Goal: Task Accomplishment & Management: Manage account settings

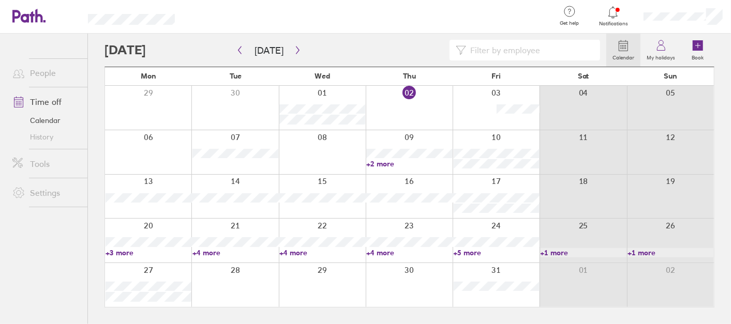
click at [467, 253] on link "+5 more" at bounding box center [496, 252] width 86 height 9
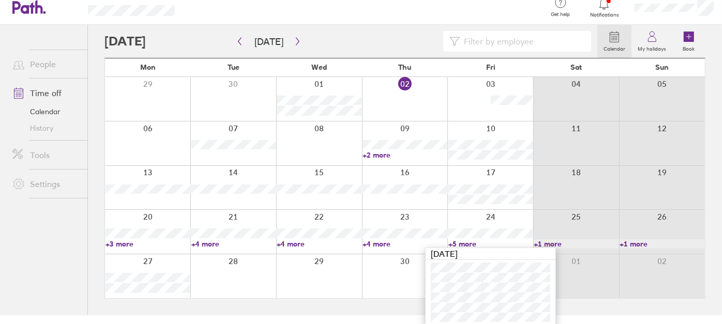
scroll to position [12, 0]
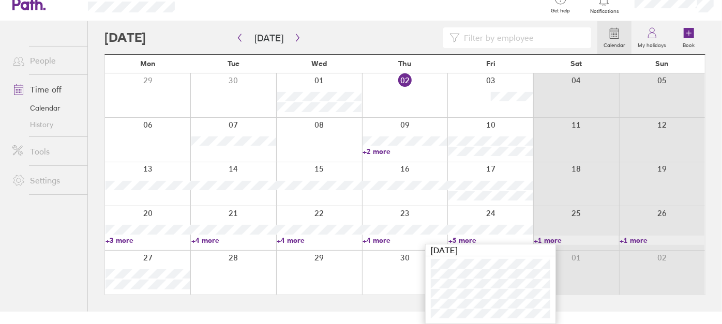
click at [462, 240] on link "+5 more" at bounding box center [490, 240] width 85 height 9
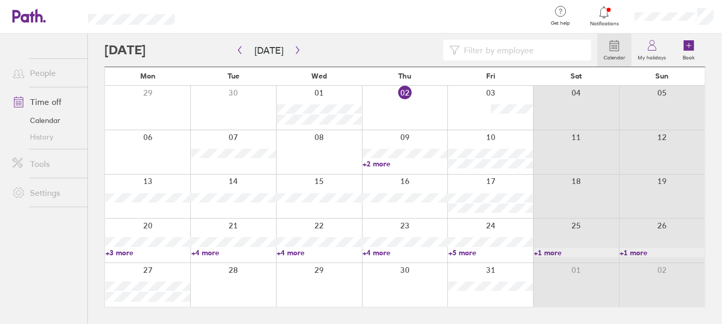
scroll to position [0, 0]
click at [386, 163] on link "+2 more" at bounding box center [409, 163] width 86 height 9
click at [120, 252] on link "+3 more" at bounding box center [148, 252] width 86 height 9
click at [209, 254] on link "+4 more" at bounding box center [235, 252] width 86 height 9
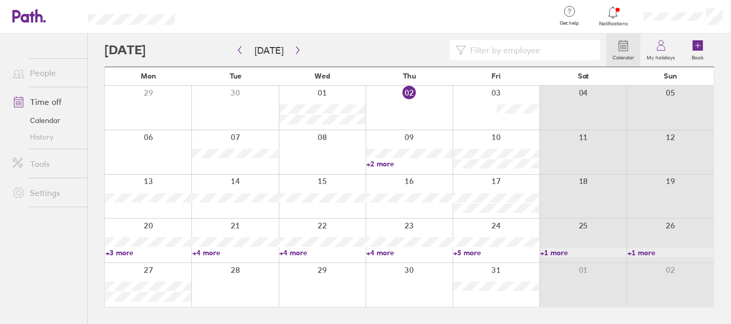
click at [207, 253] on link "+4 more" at bounding box center [235, 252] width 86 height 9
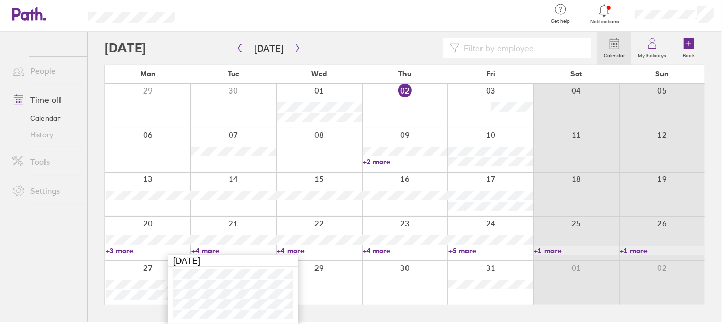
click at [292, 248] on link "+4 more" at bounding box center [319, 250] width 85 height 9
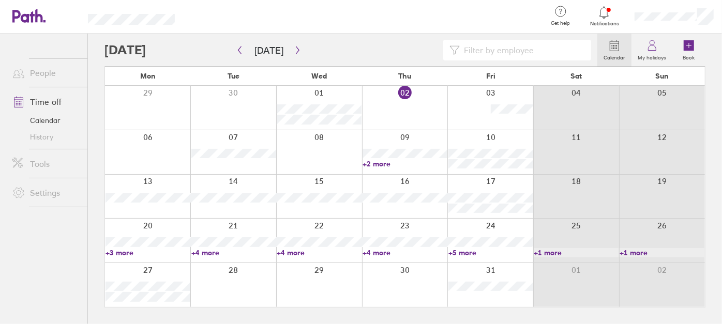
scroll to position [0, 0]
click at [300, 52] on div at bounding box center [355, 50] width 502 height 21
click at [297, 52] on icon "button" at bounding box center [298, 50] width 8 height 8
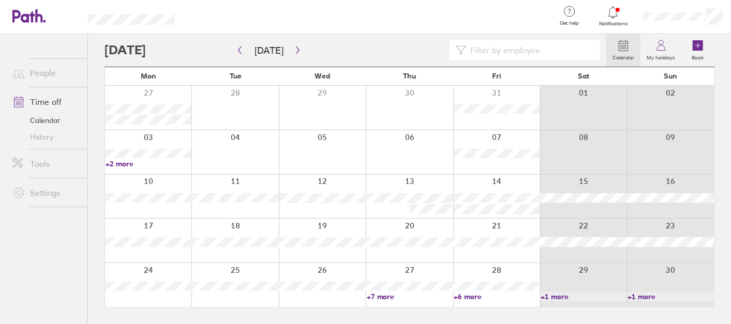
click at [466, 295] on link "+6 more" at bounding box center [496, 296] width 86 height 9
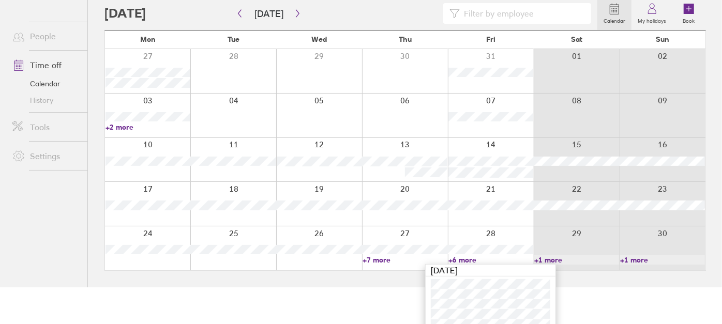
scroll to position [67, 0]
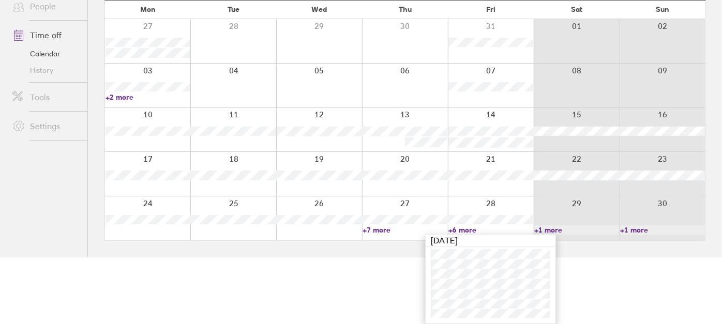
click at [458, 233] on link "+6 more" at bounding box center [490, 229] width 85 height 9
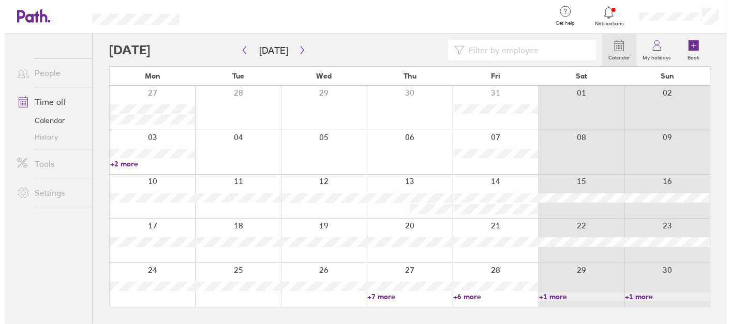
scroll to position [0, 0]
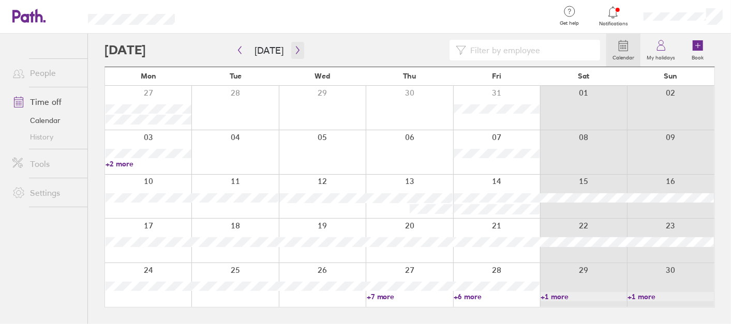
click at [294, 46] on icon "button" at bounding box center [298, 50] width 8 height 8
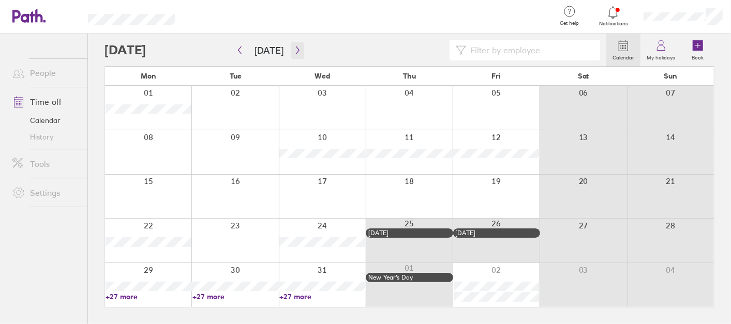
click at [291, 42] on button "button" at bounding box center [297, 50] width 13 height 17
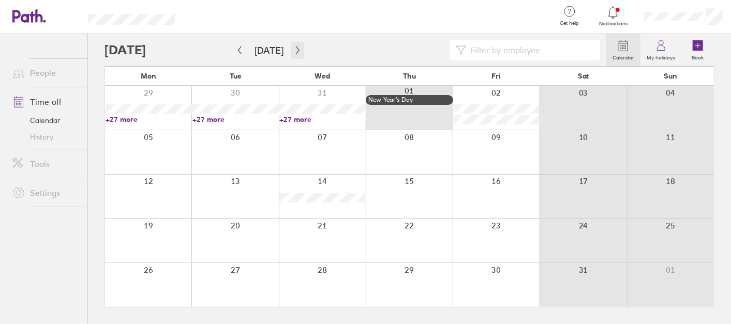
click at [298, 46] on icon "button" at bounding box center [298, 50] width 8 height 8
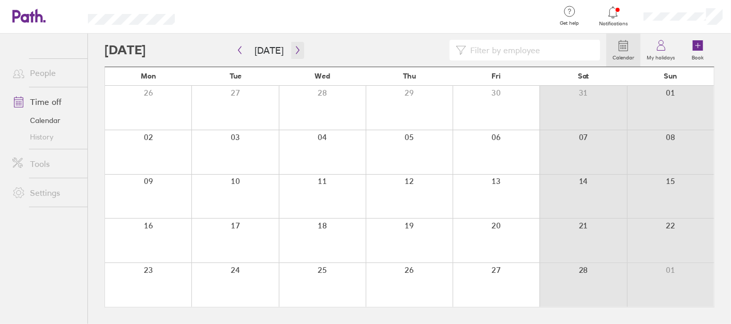
click at [298, 46] on icon "button" at bounding box center [298, 50] width 8 height 8
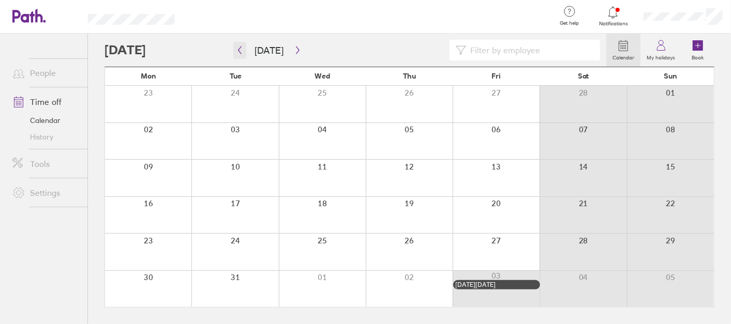
click at [241, 49] on icon "button" at bounding box center [240, 50] width 8 height 8
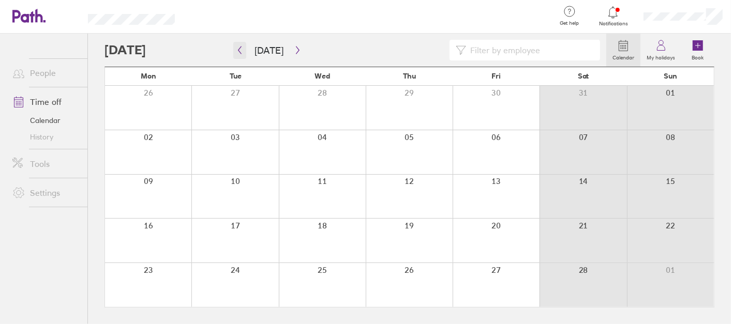
click at [241, 49] on icon "button" at bounding box center [240, 50] width 8 height 8
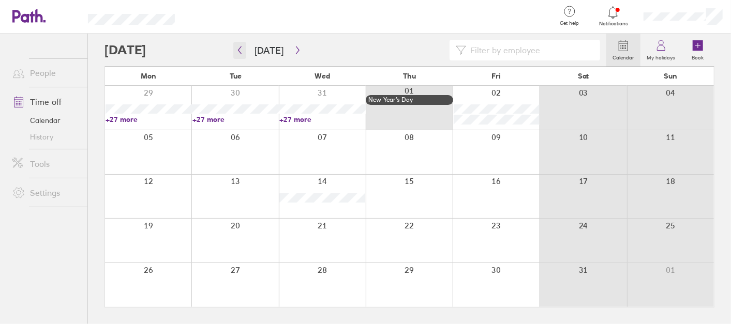
click at [244, 52] on button "button" at bounding box center [239, 50] width 13 height 17
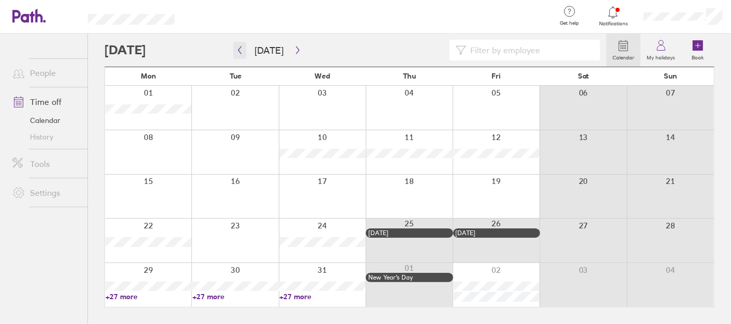
click at [239, 48] on icon "button" at bounding box center [239, 51] width 3 height 8
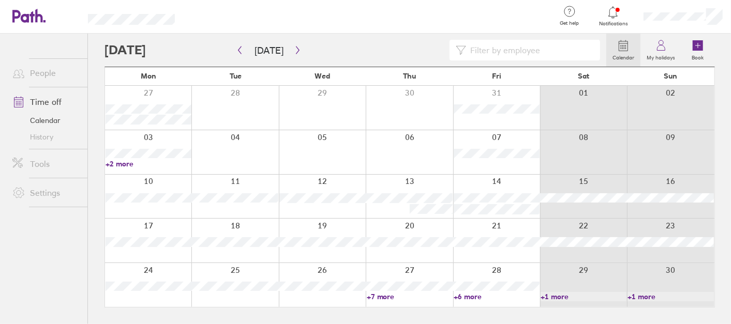
click at [130, 162] on link "+2 more" at bounding box center [148, 163] width 86 height 9
click at [237, 54] on icon "button" at bounding box center [240, 50] width 8 height 8
